Goal: Find specific page/section: Find specific page/section

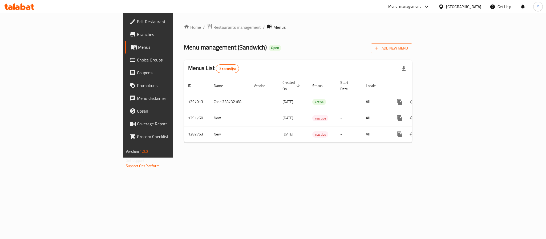
drag, startPoint x: 0, startPoint y: 0, endPoint x: 34, endPoint y: 34, distance: 48.3
click at [137, 34] on span "Branches" at bounding box center [173, 34] width 73 height 6
